Goal: Task Accomplishment & Management: Manage account settings

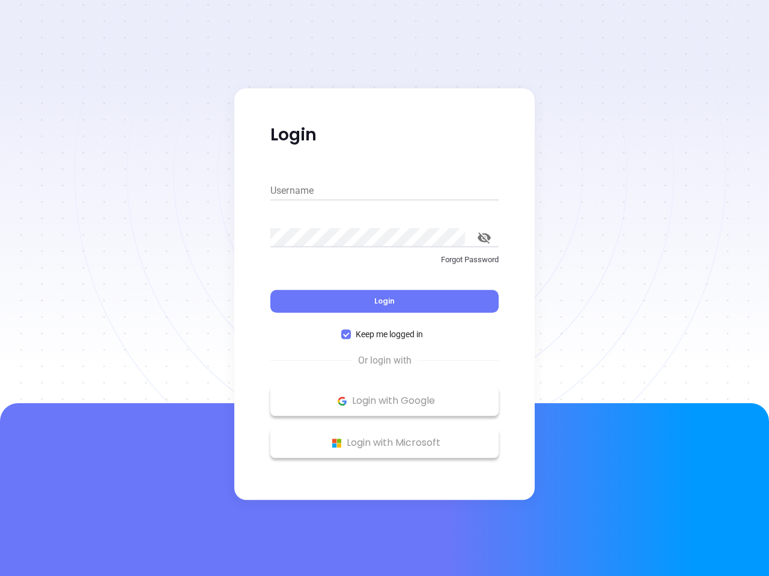
click at [384, 288] on div "Login" at bounding box center [384, 294] width 228 height 37
click at [384, 191] on input "Username" at bounding box center [384, 190] width 228 height 19
click at [484, 238] on icon "toggle password visibility" at bounding box center [483, 237] width 13 height 11
click at [384, 301] on span "Login" at bounding box center [384, 301] width 20 height 10
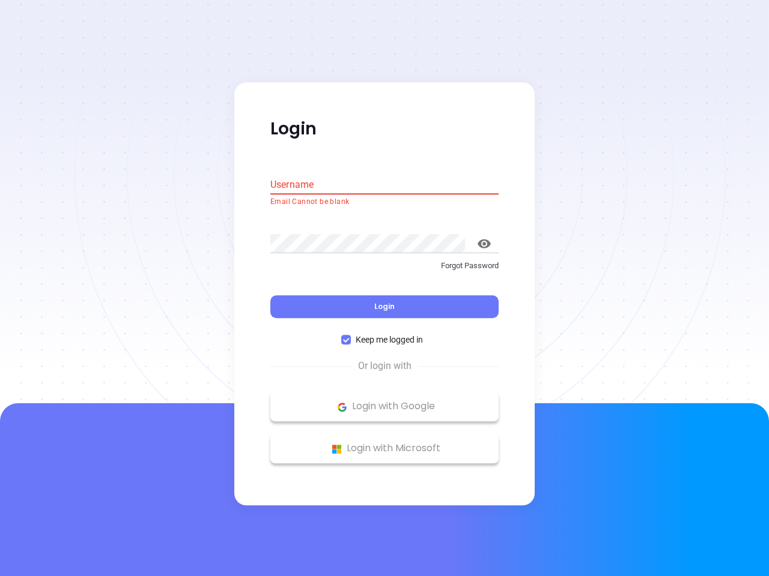
click at [384, 334] on span "Keep me logged in" at bounding box center [389, 340] width 77 height 13
click at [351, 336] on input "Keep me logged in" at bounding box center [346, 341] width 10 height 10
checkbox input "false"
click at [384, 401] on p "Login with Google" at bounding box center [384, 407] width 216 height 18
click at [384, 443] on p "Login with Microsoft" at bounding box center [384, 449] width 216 height 18
